Goal: Obtain resource: Download file/media

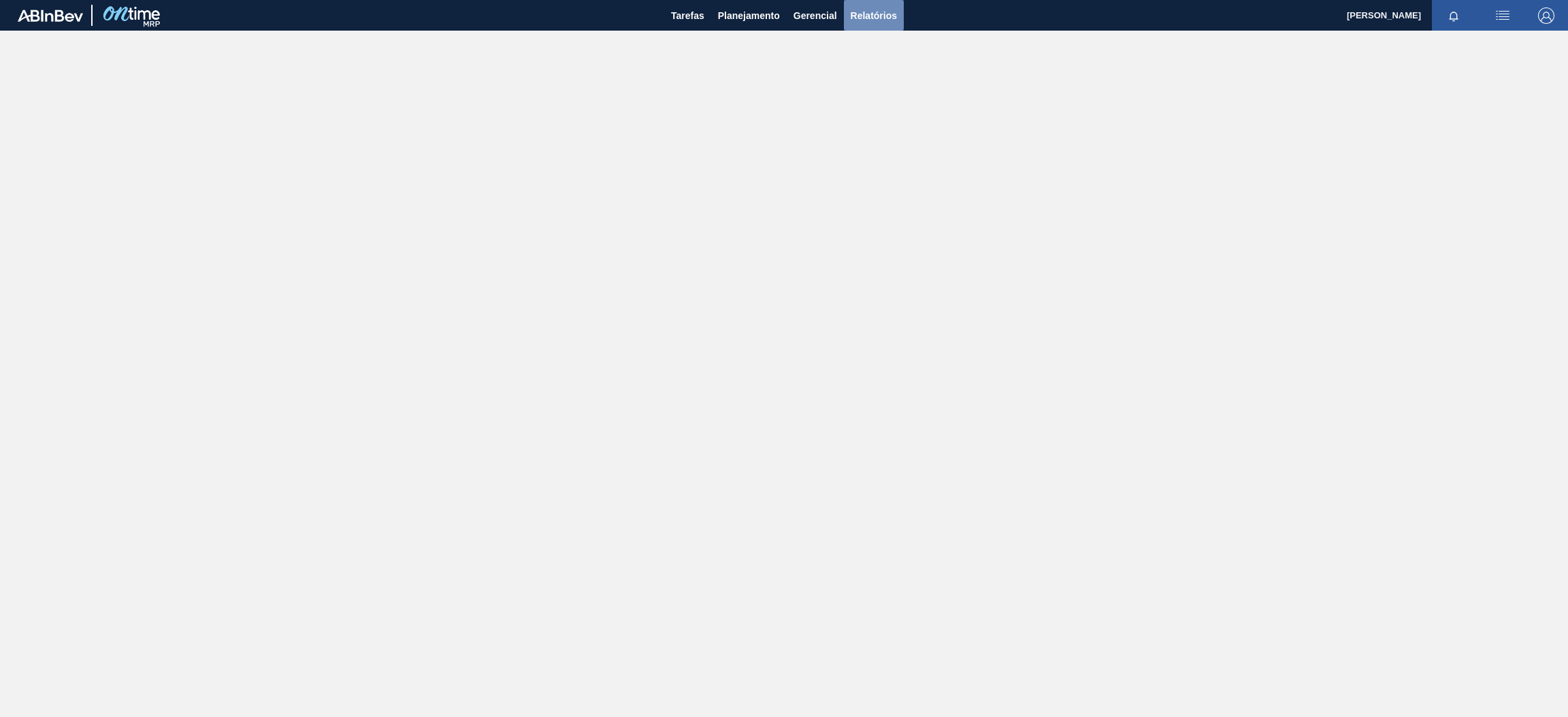
click at [875, 18] on span "Relatórios" at bounding box center [874, 15] width 46 height 17
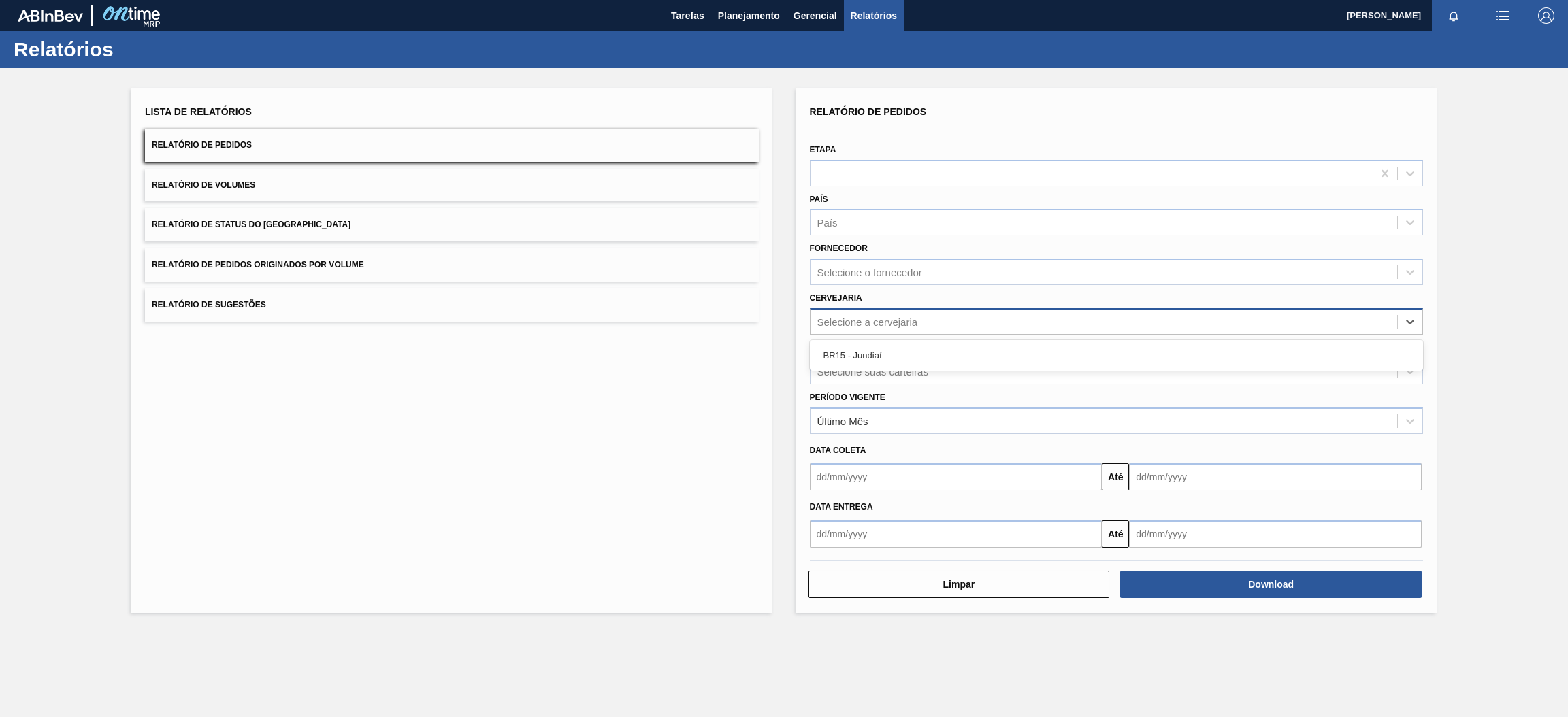
click at [898, 317] on div "Selecione a cervejaria" at bounding box center [867, 321] width 100 height 12
type input "br"
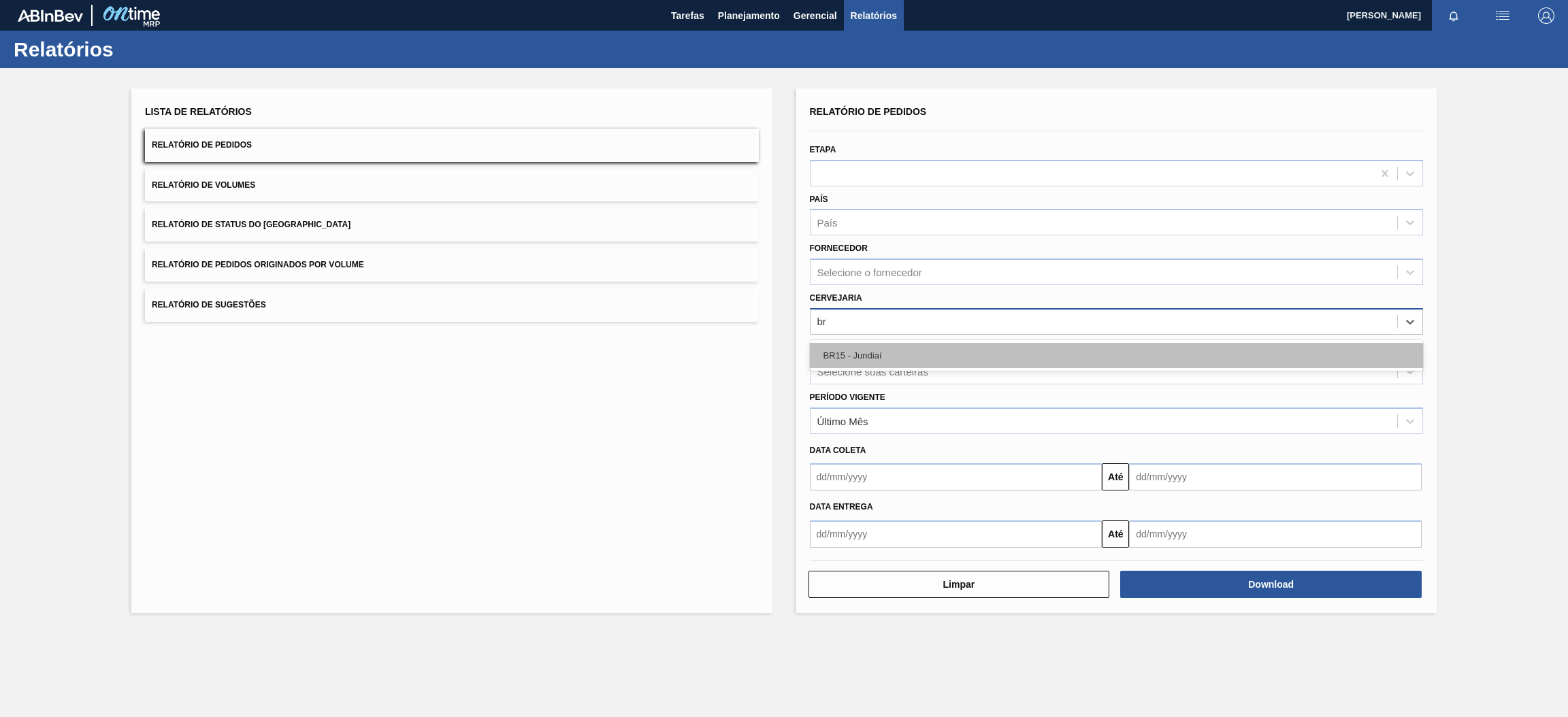
click at [909, 355] on div "BR15 - Jundiaí" at bounding box center [1117, 355] width 614 height 25
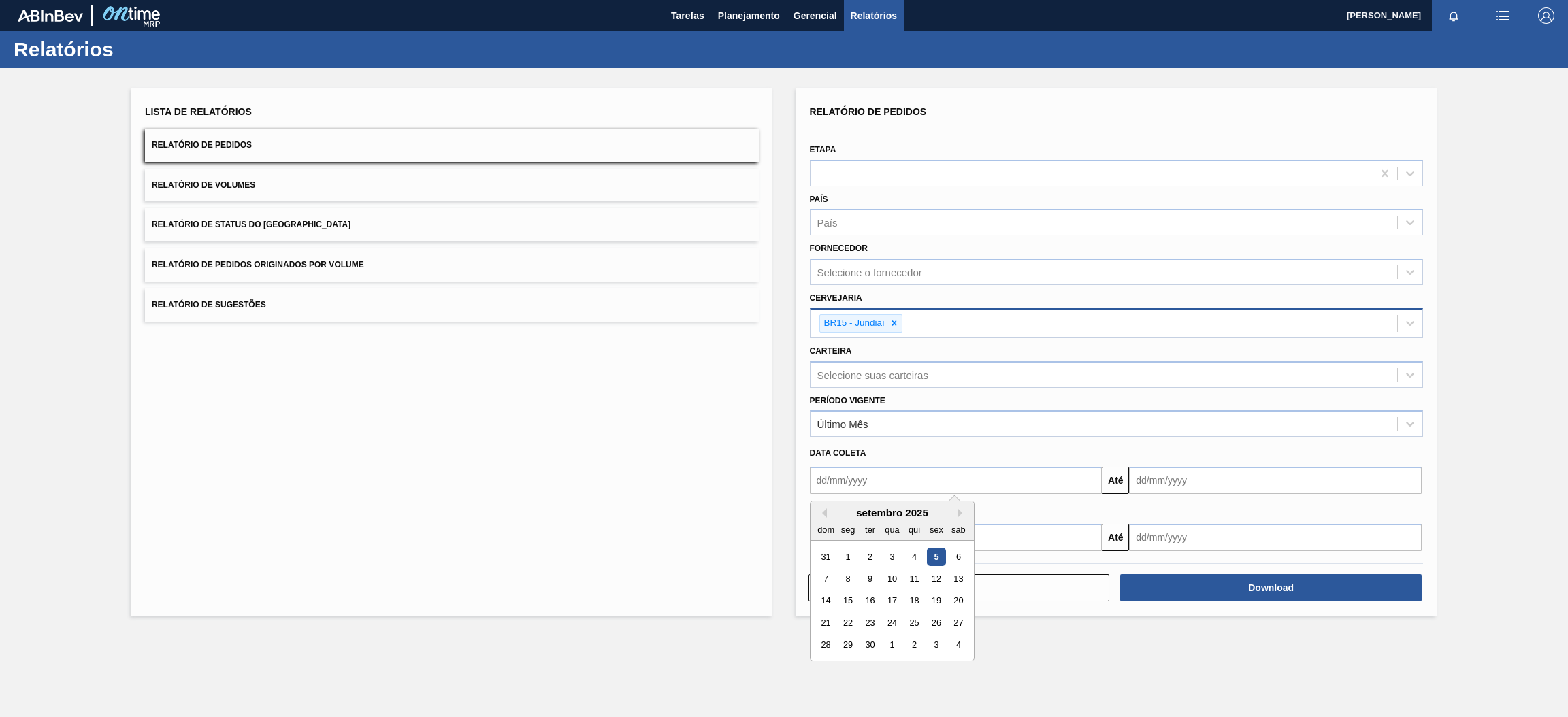
click at [1039, 492] on div "Relatório de Pedidos Etapa País País Fornecedor Selecione o fornecedor Cervejar…" at bounding box center [1117, 326] width 614 height 449
click at [883, 508] on div "setembro 2025" at bounding box center [892, 513] width 163 height 12
click at [930, 552] on div "5" at bounding box center [935, 556] width 18 height 18
type input "[DATE]"
click at [1179, 479] on input "text" at bounding box center [1275, 480] width 293 height 27
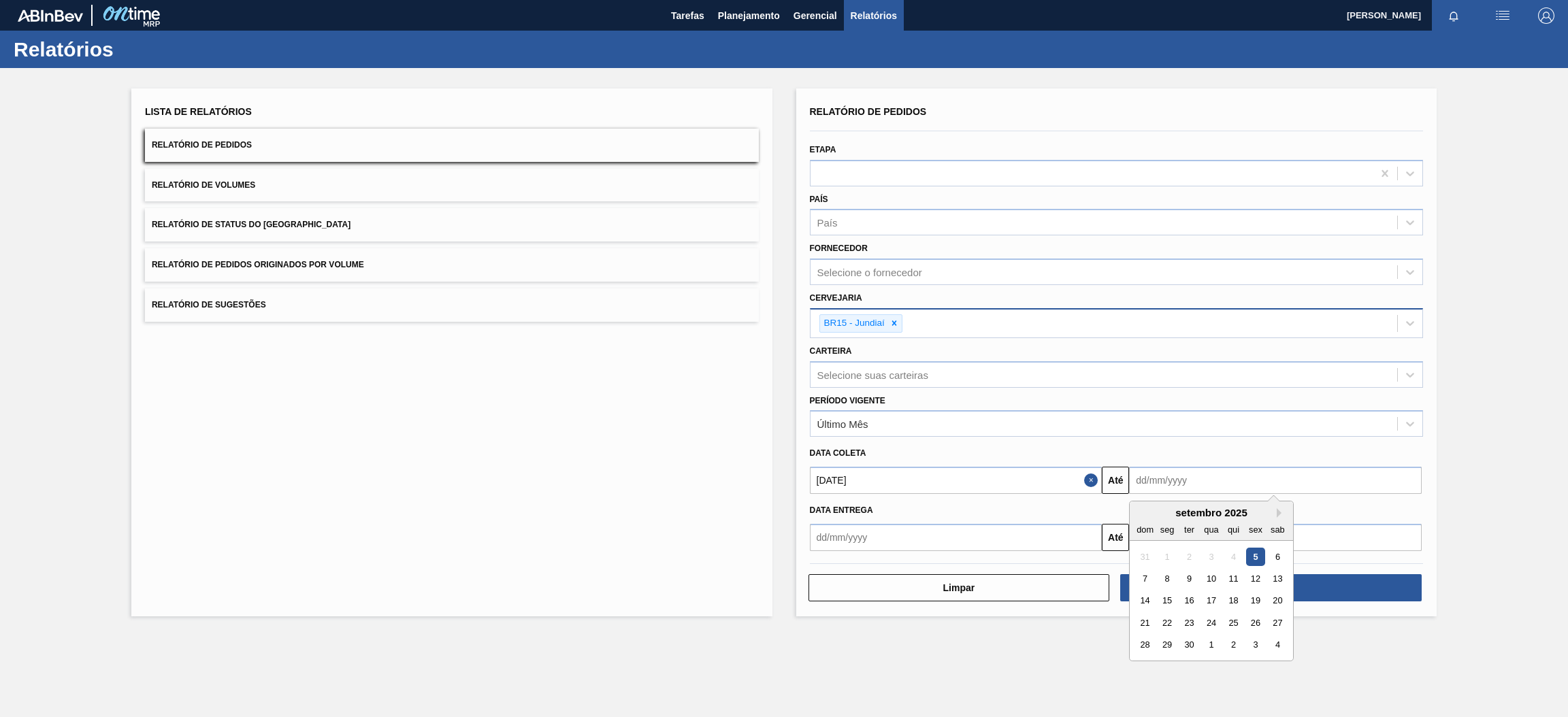
click at [1191, 513] on div "setembro 2025" at bounding box center [1211, 513] width 163 height 12
click at [1280, 510] on button "Next Month" at bounding box center [1281, 513] width 9 height 9
click at [1252, 644] on div "31" at bounding box center [1255, 645] width 18 height 18
type input "[DATE]"
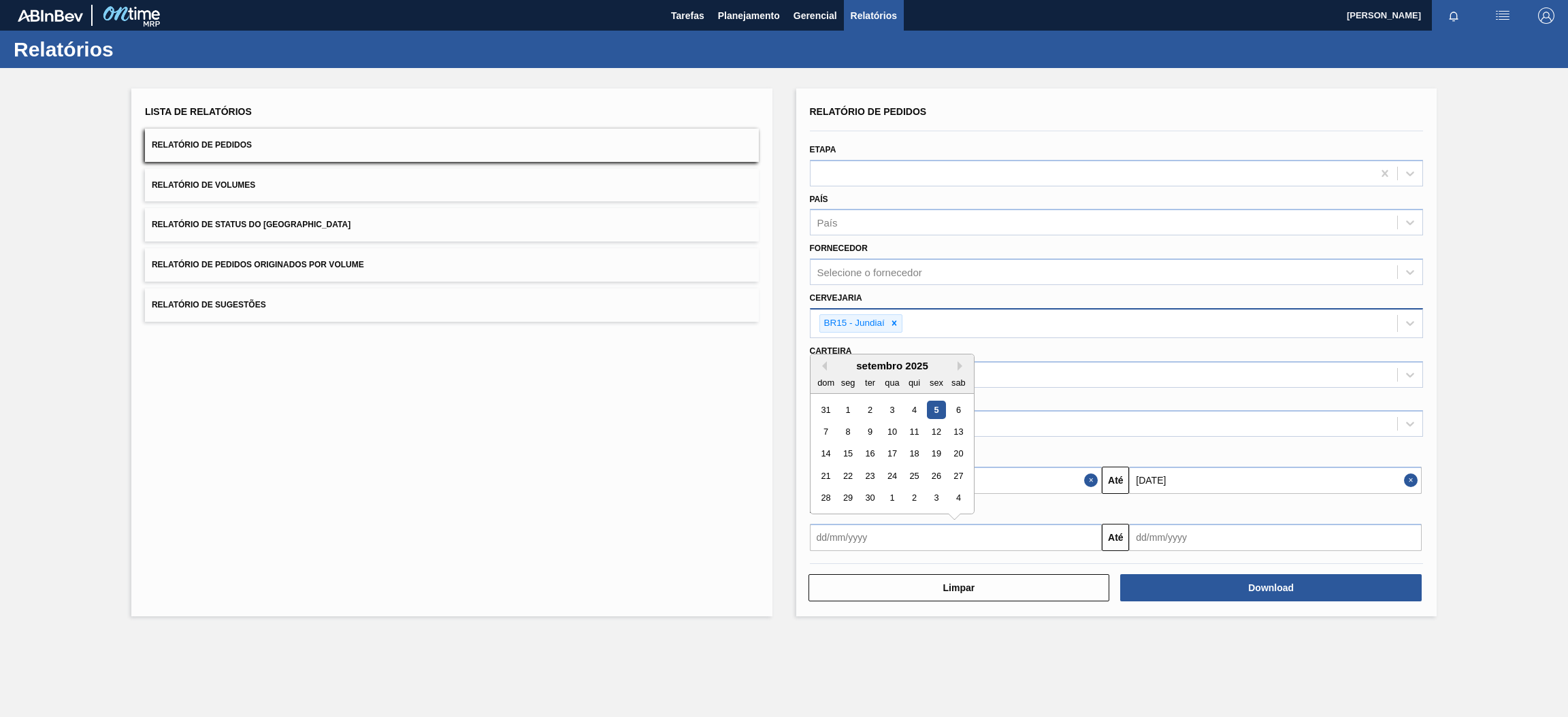
click at [1020, 534] on input "text" at bounding box center [956, 537] width 293 height 27
click at [936, 404] on div "5" at bounding box center [935, 409] width 18 height 18
type input "[DATE]"
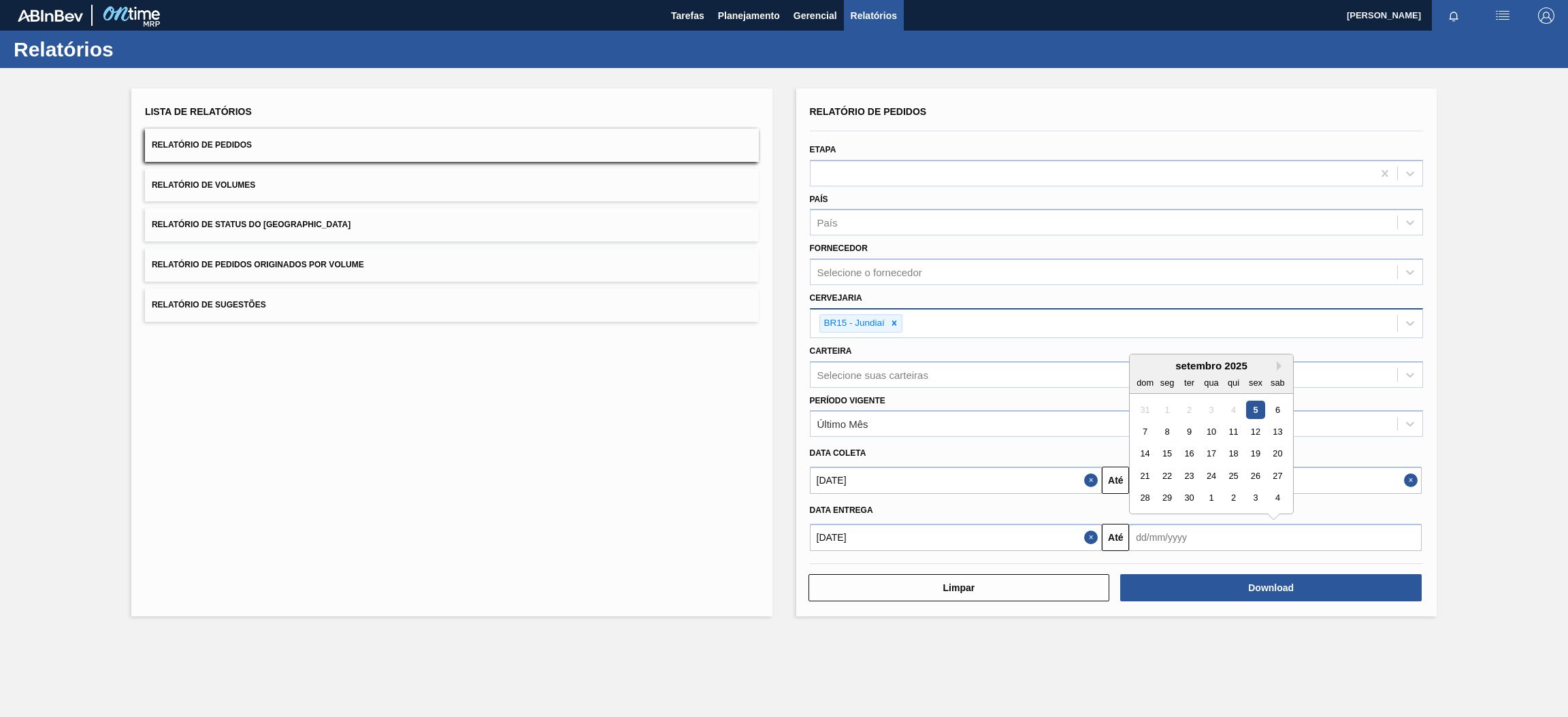
click at [1213, 532] on input "text" at bounding box center [1275, 537] width 293 height 27
click at [1276, 361] on button "Next Month" at bounding box center [1281, 365] width 9 height 9
click at [1254, 498] on div "31" at bounding box center [1255, 497] width 18 height 18
type input "[DATE]"
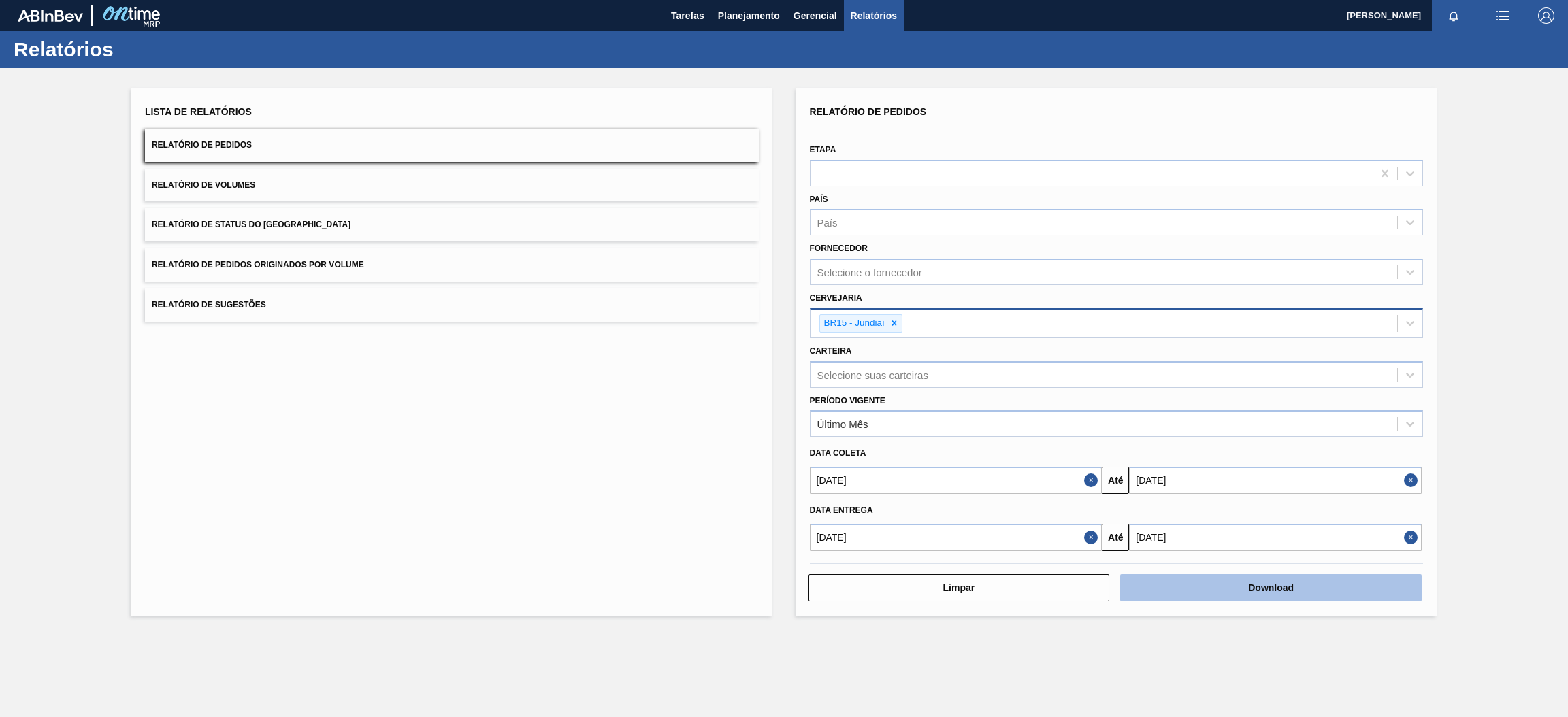
click at [1189, 579] on button "Download" at bounding box center [1270, 588] width 301 height 27
click at [332, 267] on span "Relatório de Pedidos Originados por Volume" at bounding box center [258, 264] width 212 height 9
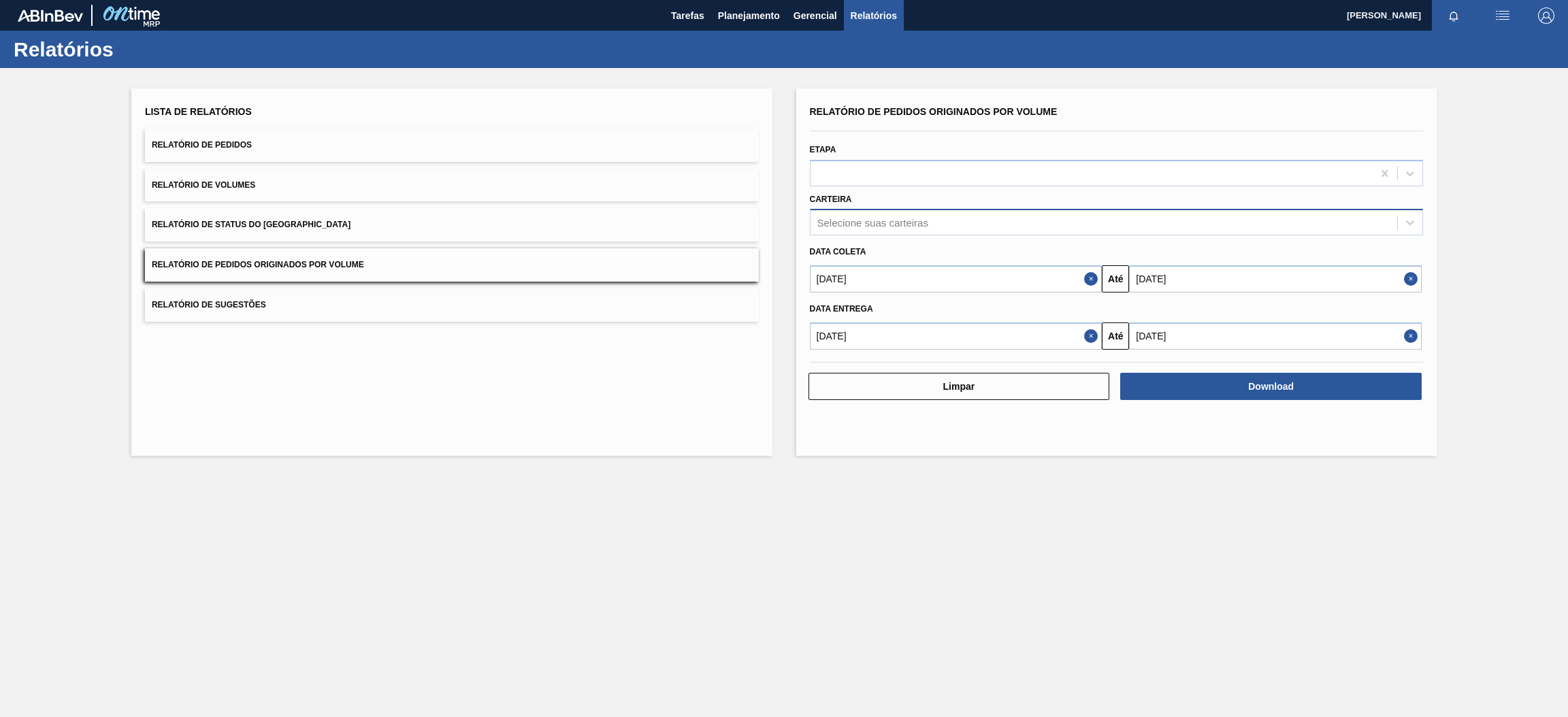
click at [833, 227] on div "Selecione suas carteiras" at bounding box center [872, 223] width 111 height 12
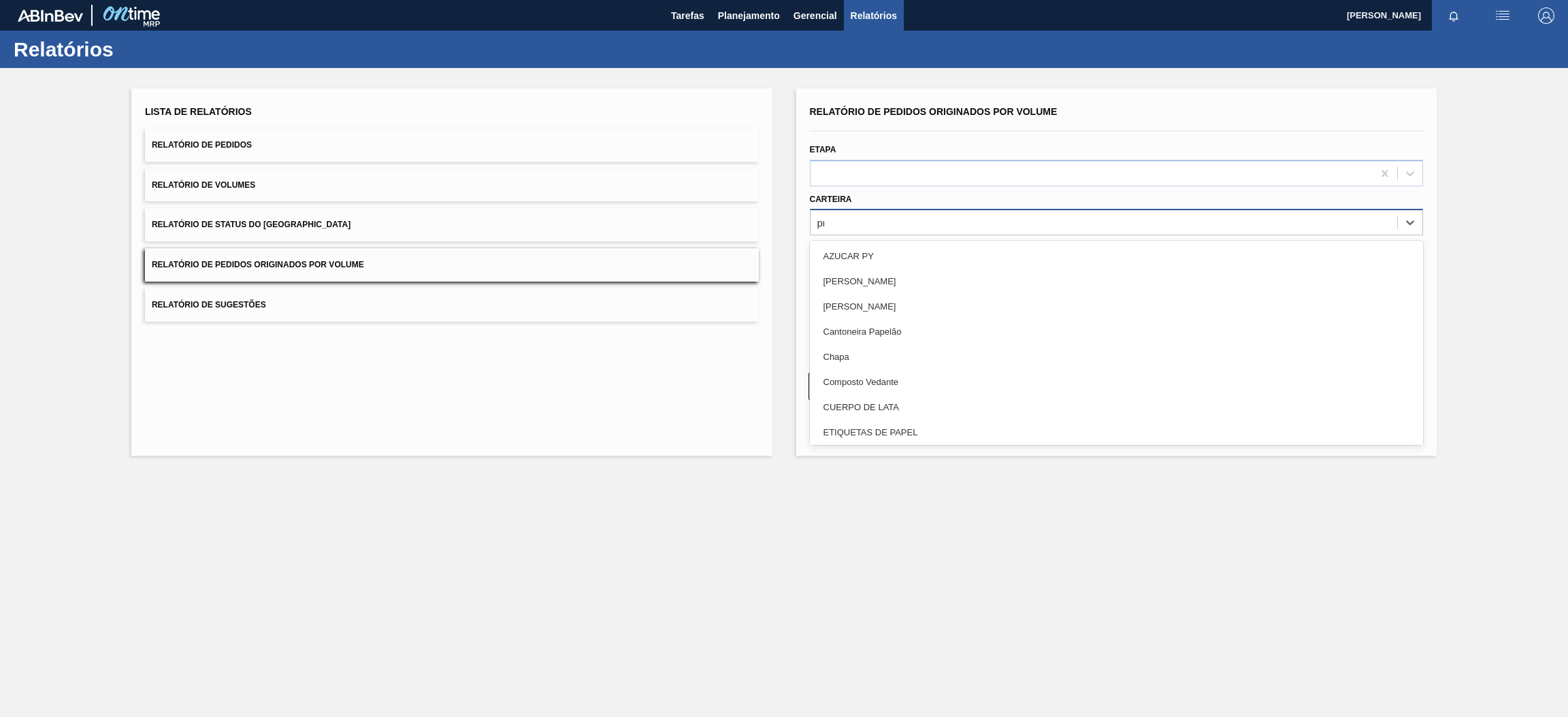
type input "pre"
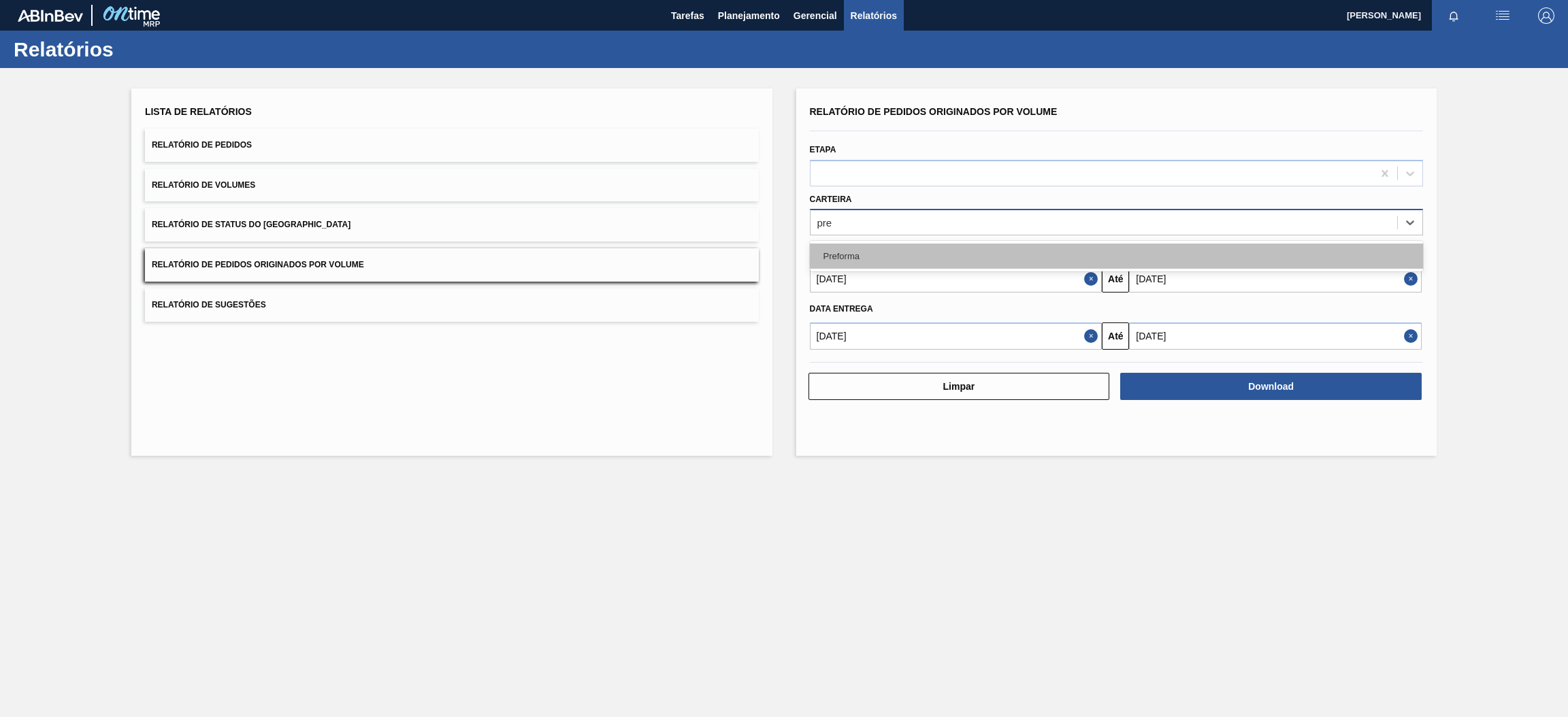
click at [870, 254] on div "Preforma" at bounding box center [1117, 256] width 614 height 25
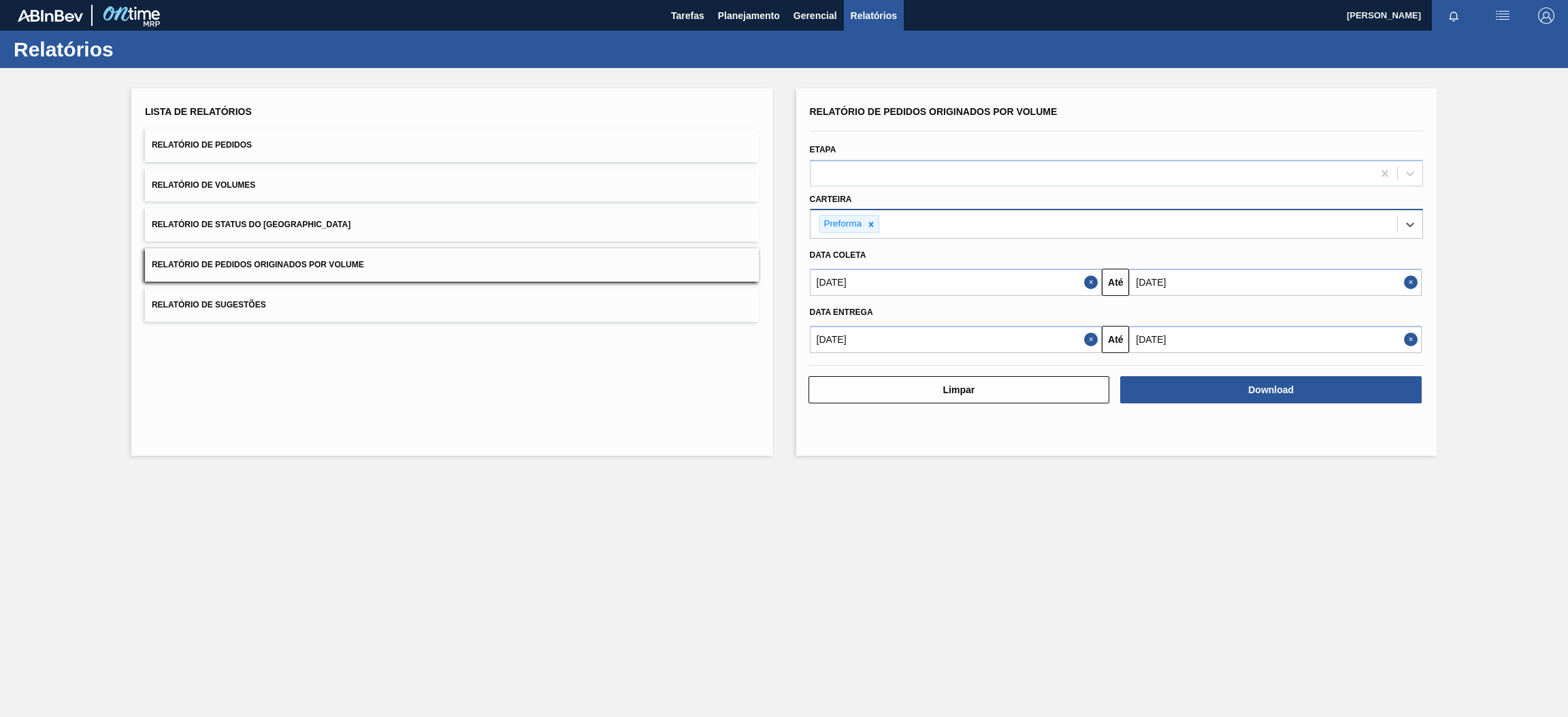
click at [1091, 282] on button "Close" at bounding box center [1093, 282] width 17 height 27
click at [1087, 340] on button "Close" at bounding box center [1093, 339] width 17 height 27
click at [1055, 279] on input "text" at bounding box center [956, 282] width 293 height 27
click at [823, 313] on button "Previous Month" at bounding box center [821, 315] width 9 height 9
click at [818, 310] on button "Previous Month" at bounding box center [821, 315] width 9 height 9
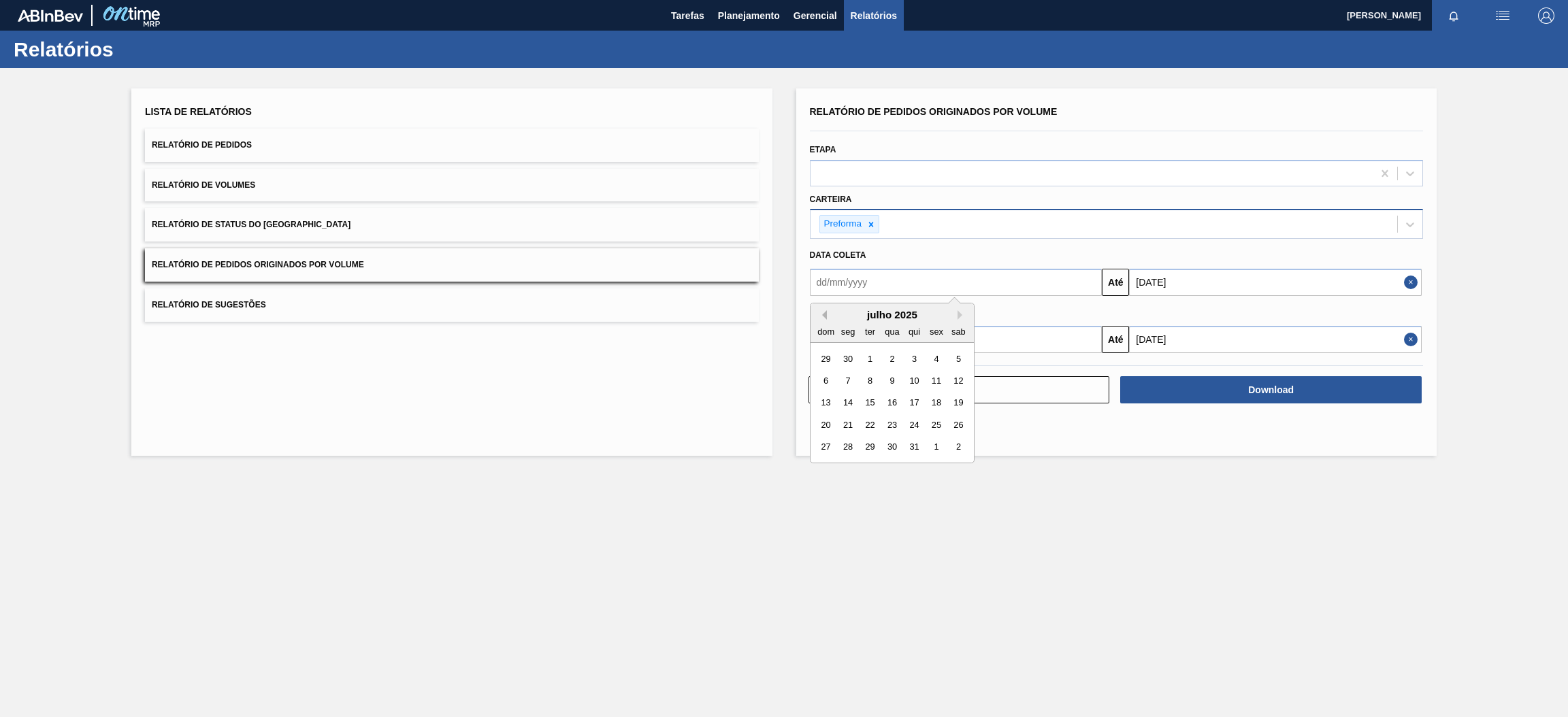
click at [822, 314] on button "Previous Month" at bounding box center [821, 315] width 9 height 9
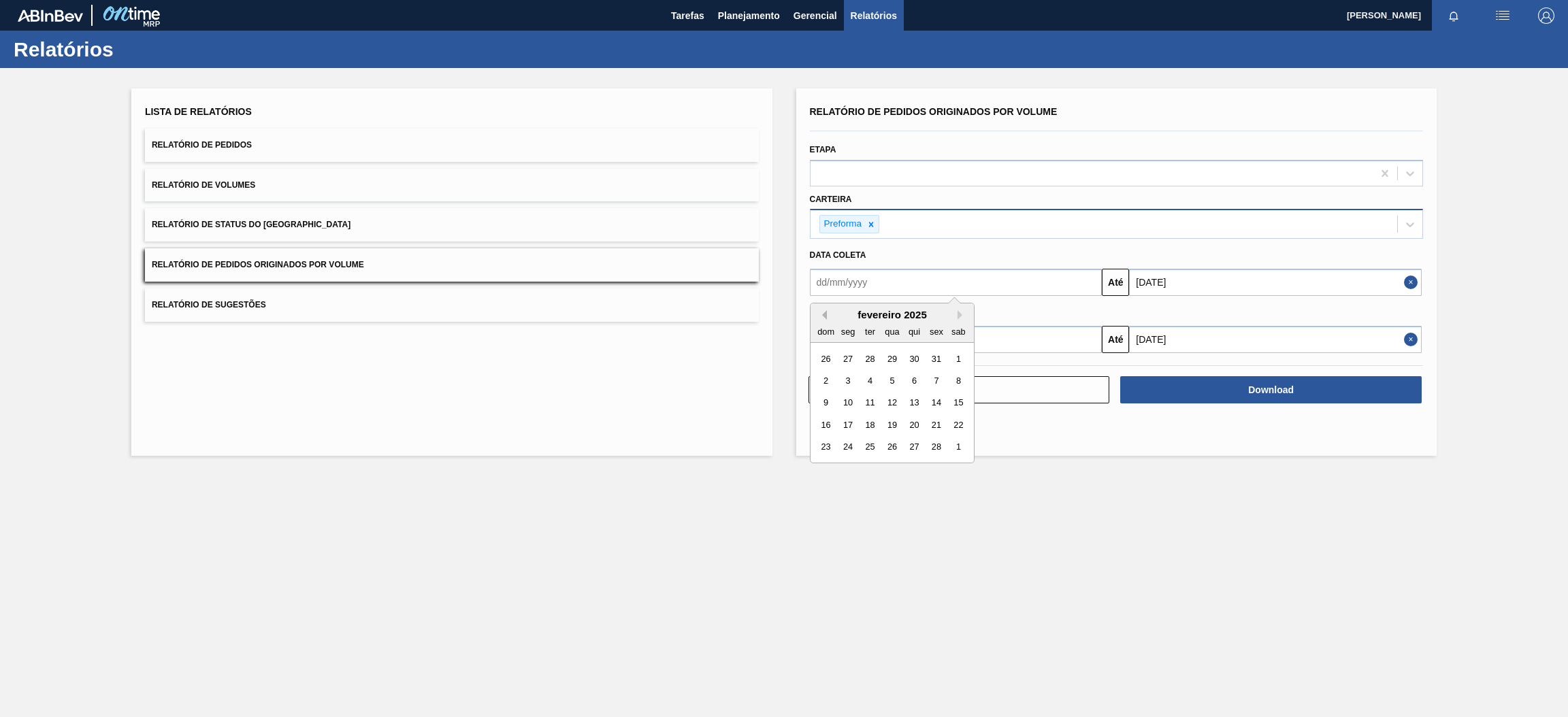
click at [822, 314] on button "Previous Month" at bounding box center [821, 315] width 9 height 9
click at [893, 358] on div "1" at bounding box center [891, 358] width 18 height 18
type input "[DATE]"
click at [885, 342] on input "text" at bounding box center [956, 339] width 293 height 27
click at [822, 370] on button "Previous Month" at bounding box center [821, 372] width 9 height 9
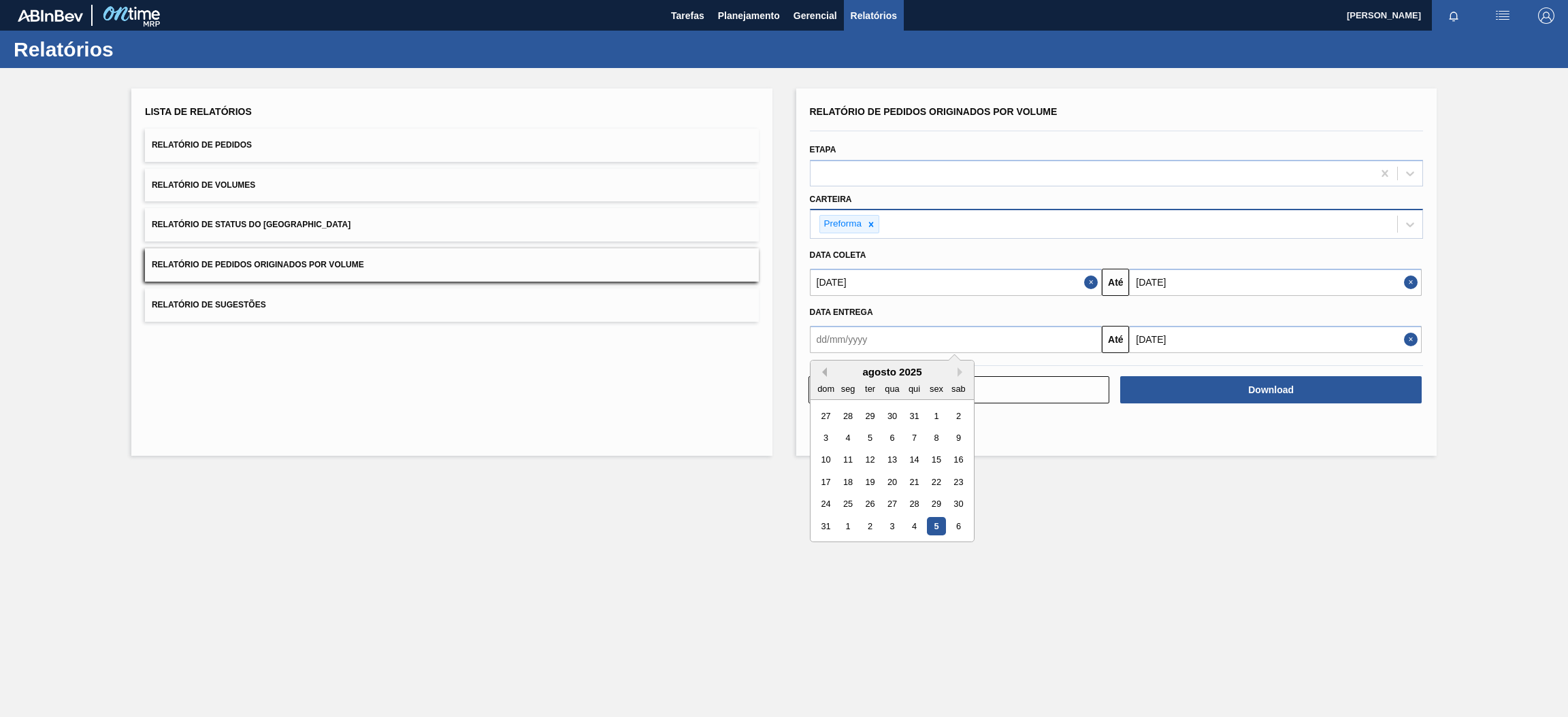
click at [822, 370] on button "Previous Month" at bounding box center [821, 372] width 9 height 9
click at [822, 371] on button "Previous Month" at bounding box center [821, 372] width 9 height 9
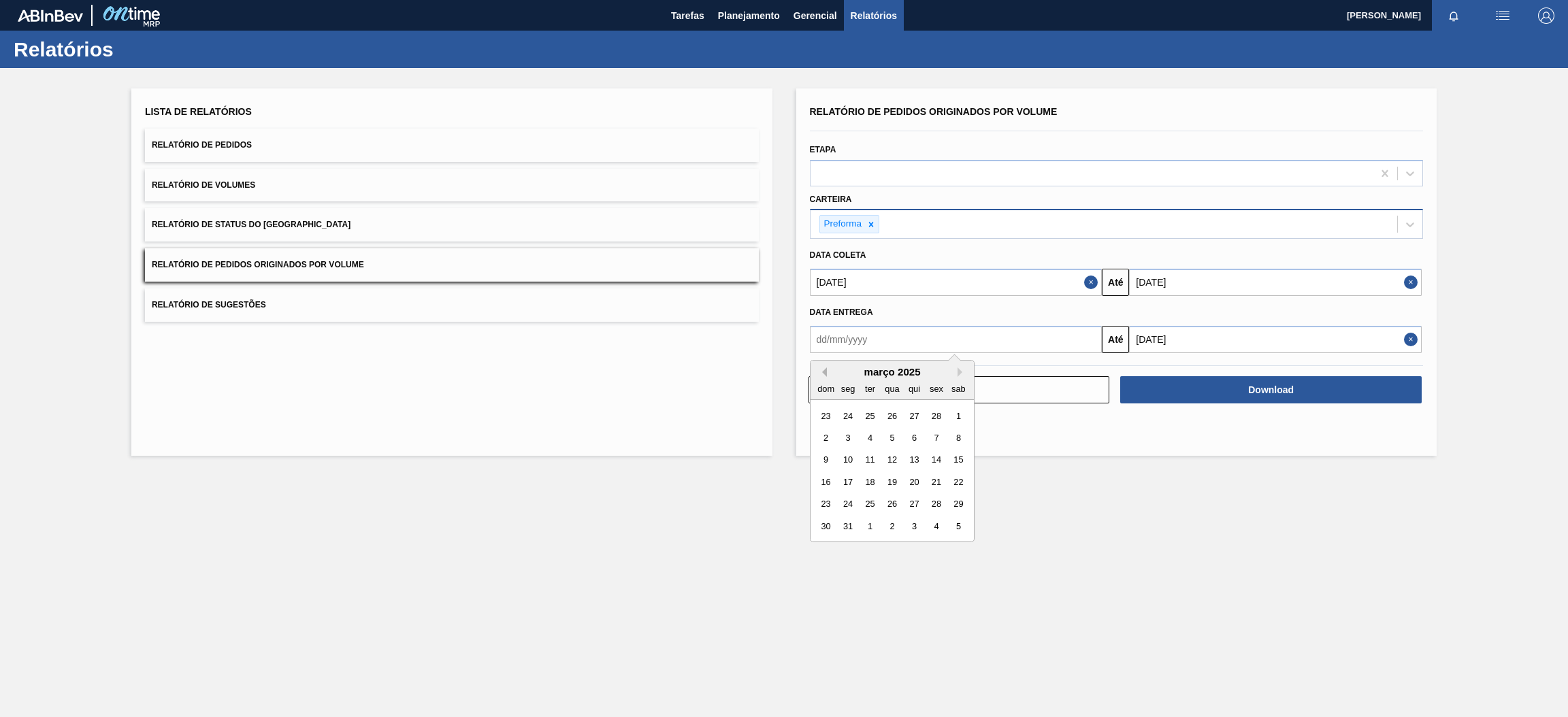
click at [822, 371] on button "Previous Month" at bounding box center [821, 372] width 9 height 9
click at [897, 417] on div "1" at bounding box center [891, 414] width 18 height 18
type input "[DATE]"
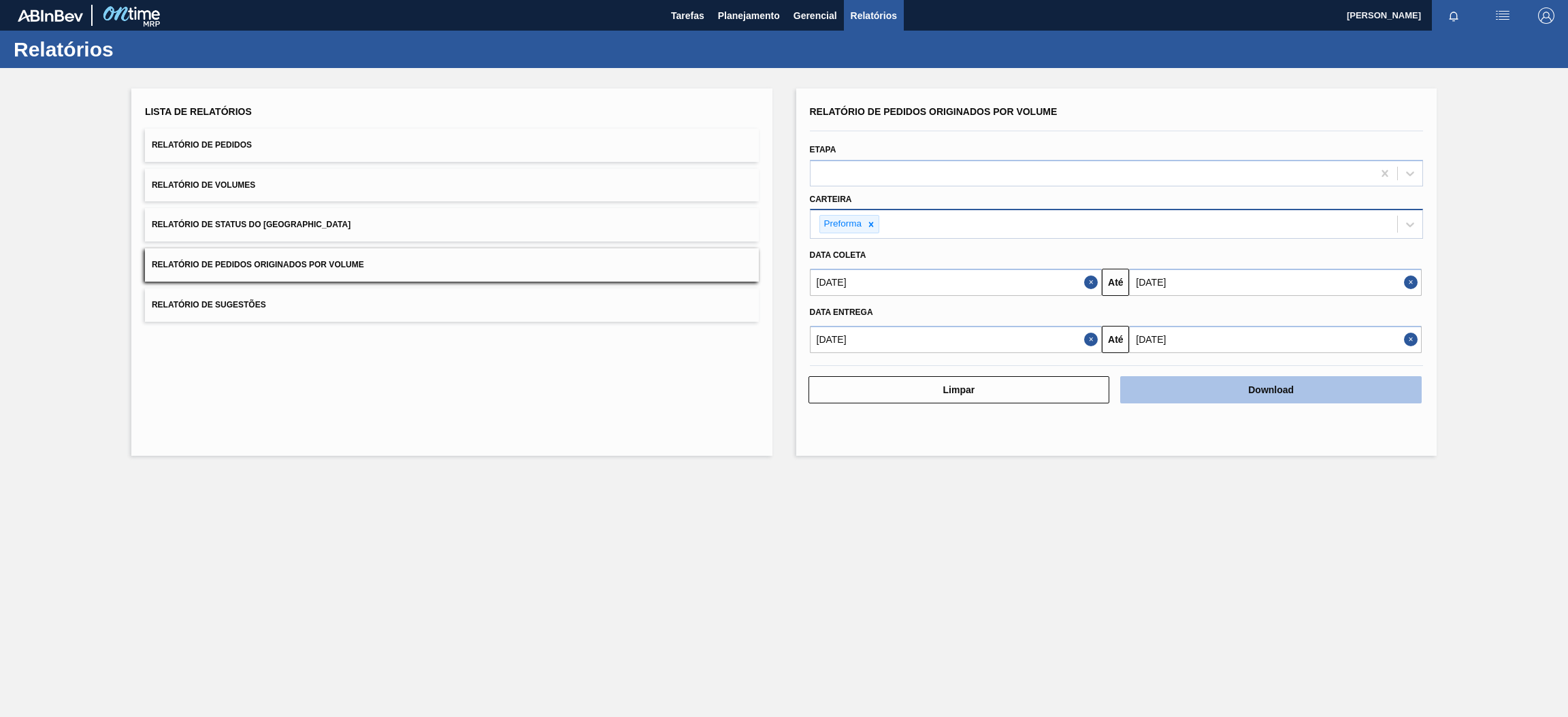
click at [1230, 392] on button "Download" at bounding box center [1270, 390] width 301 height 27
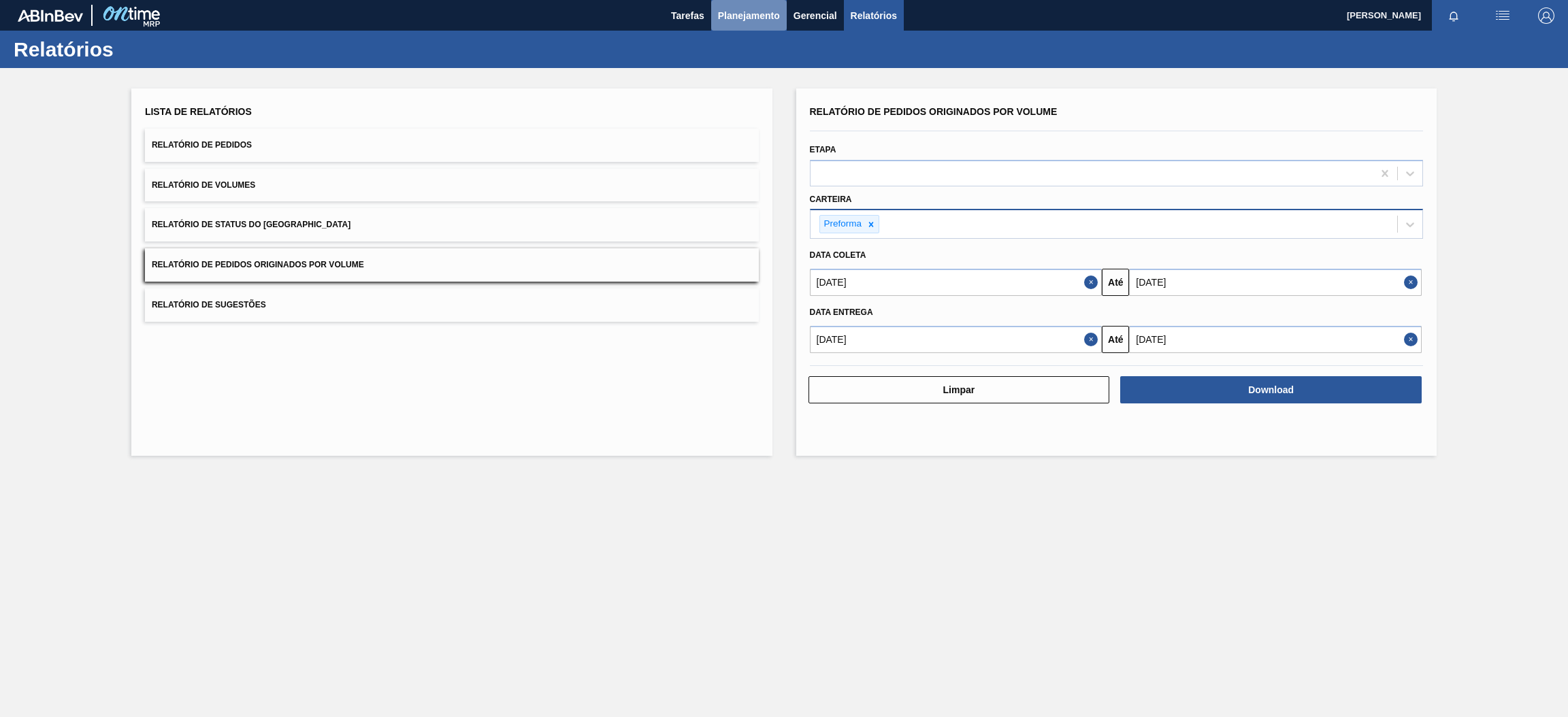
click at [727, 16] on span "Planejamento" at bounding box center [749, 15] width 62 height 17
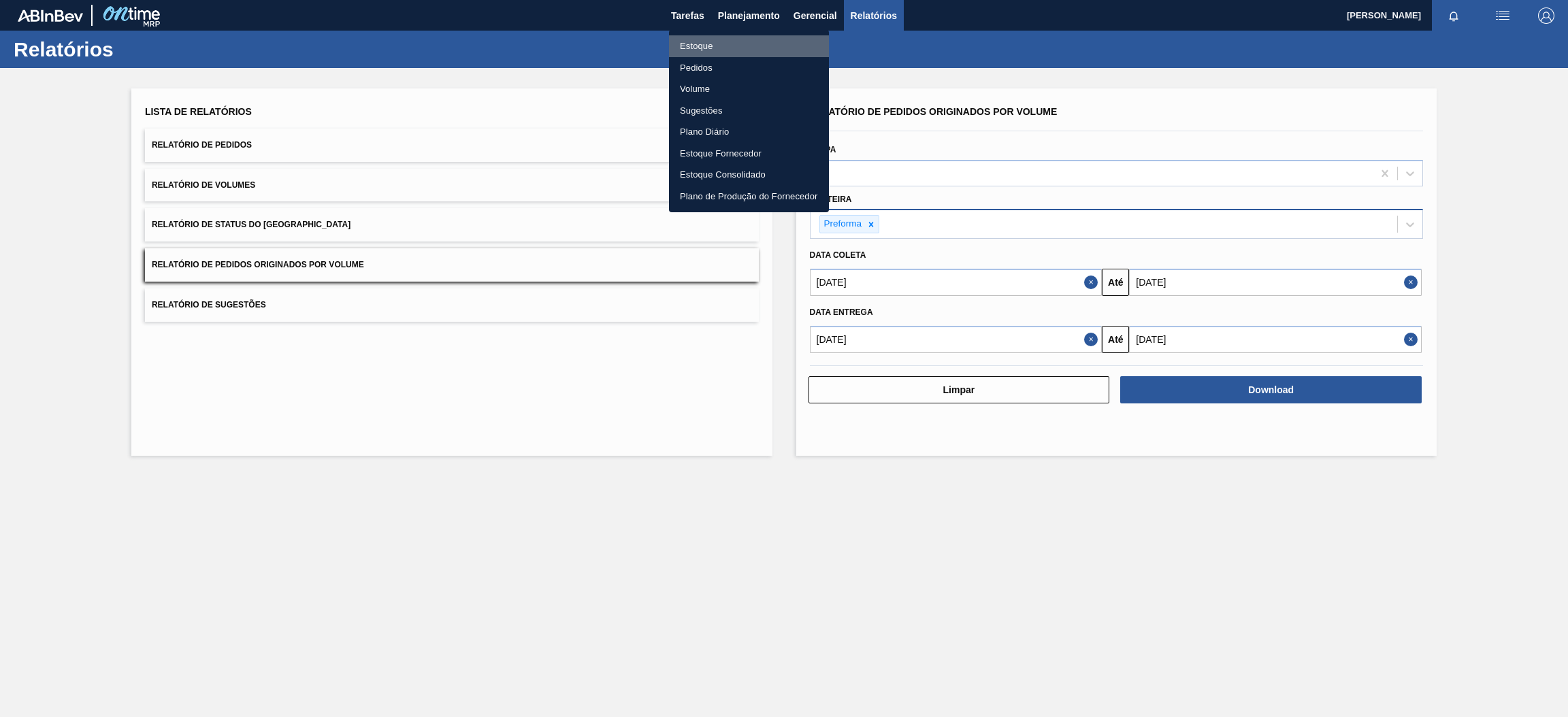
click at [733, 43] on li "Estoque" at bounding box center [748, 46] width 160 height 22
